Goal: Task Accomplishment & Management: Manage account settings

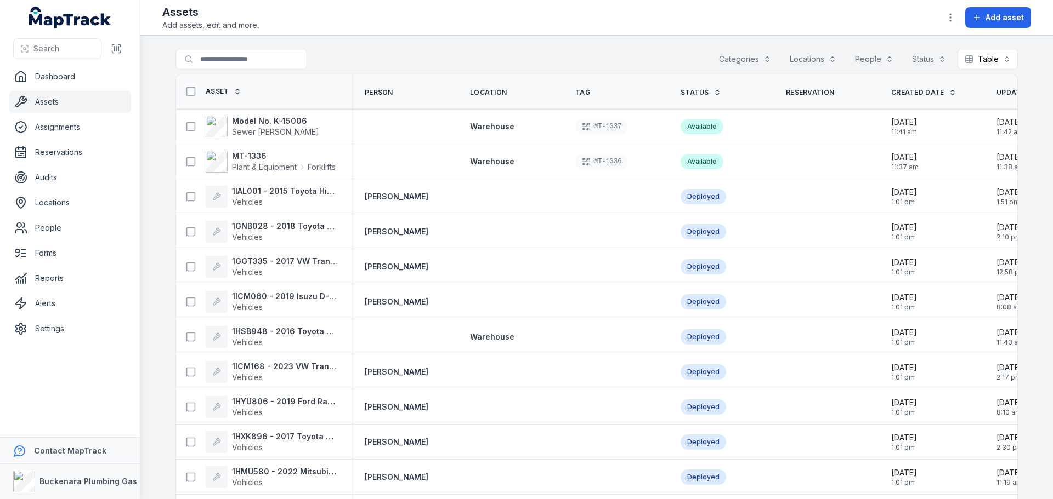
click at [224, 85] on div "Asset" at bounding box center [210, 91] width 61 height 21
click at [224, 97] on div "Asset" at bounding box center [210, 91] width 61 height 21
click at [234, 95] on icon at bounding box center [238, 92] width 8 height 8
click at [319, 192] on strong "1ILD651 - 2019 Nissan Navara" at bounding box center [285, 191] width 106 height 11
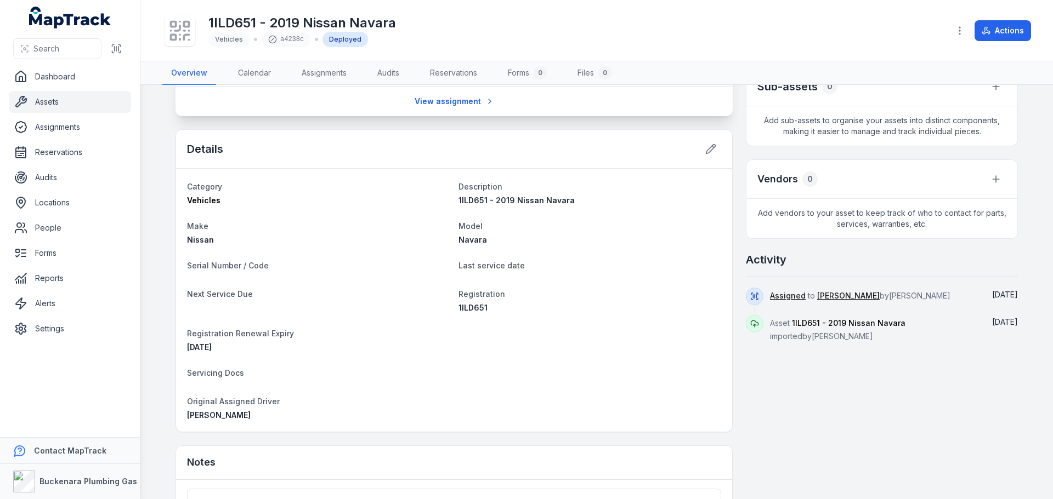
scroll to position [274, 0]
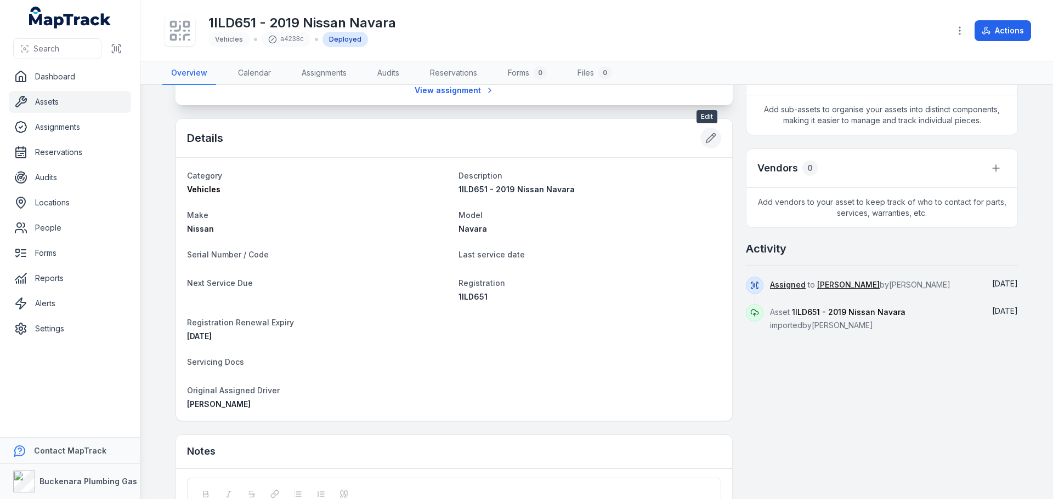
click at [700, 143] on button at bounding box center [710, 138] width 21 height 21
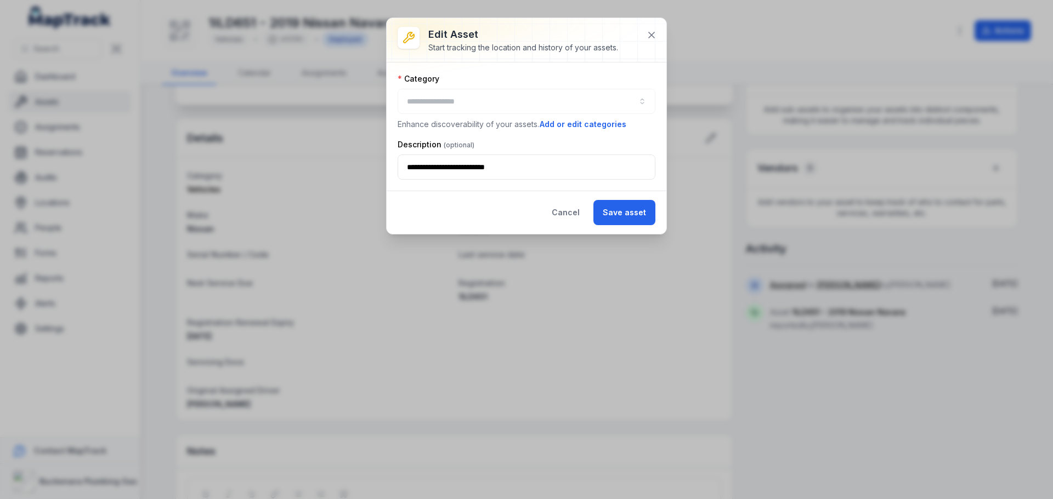
type input "********"
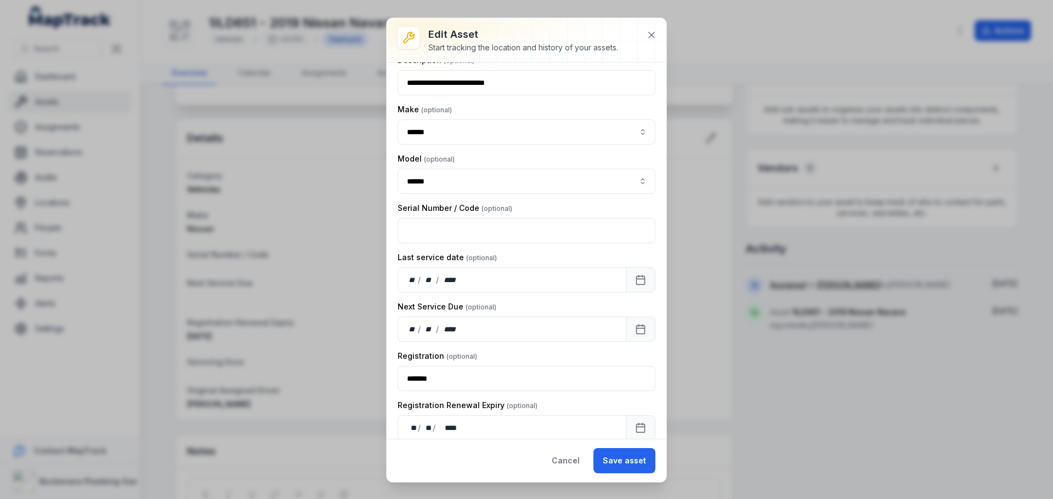
scroll to position [251, 0]
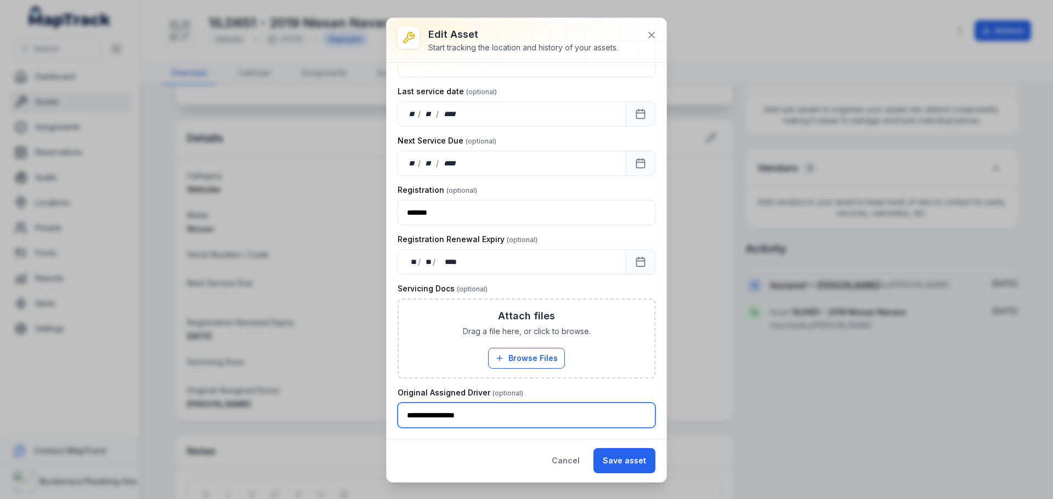
drag, startPoint x: 512, startPoint y: 420, endPoint x: 166, endPoint y: 398, distance: 346.7
click at [166, 398] on div "**********" at bounding box center [526, 249] width 1053 height 499
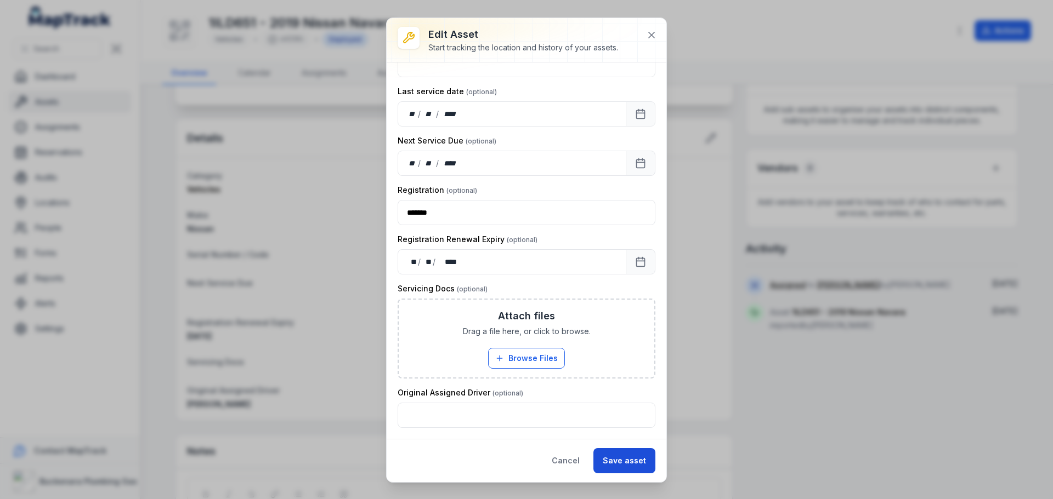
click at [620, 465] on button "Save asset" at bounding box center [624, 460] width 62 height 25
